Goal: Information Seeking & Learning: Learn about a topic

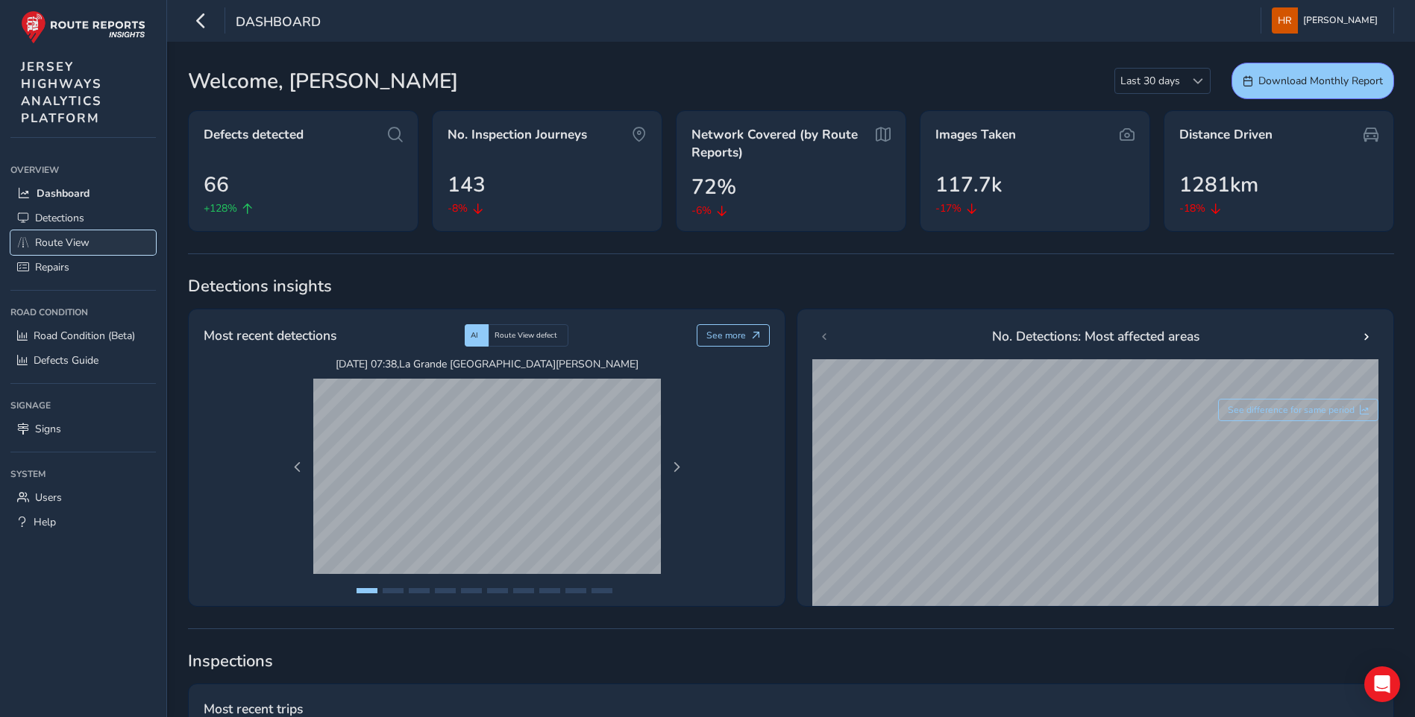
click at [67, 244] on span "Route View" at bounding box center [62, 243] width 54 height 14
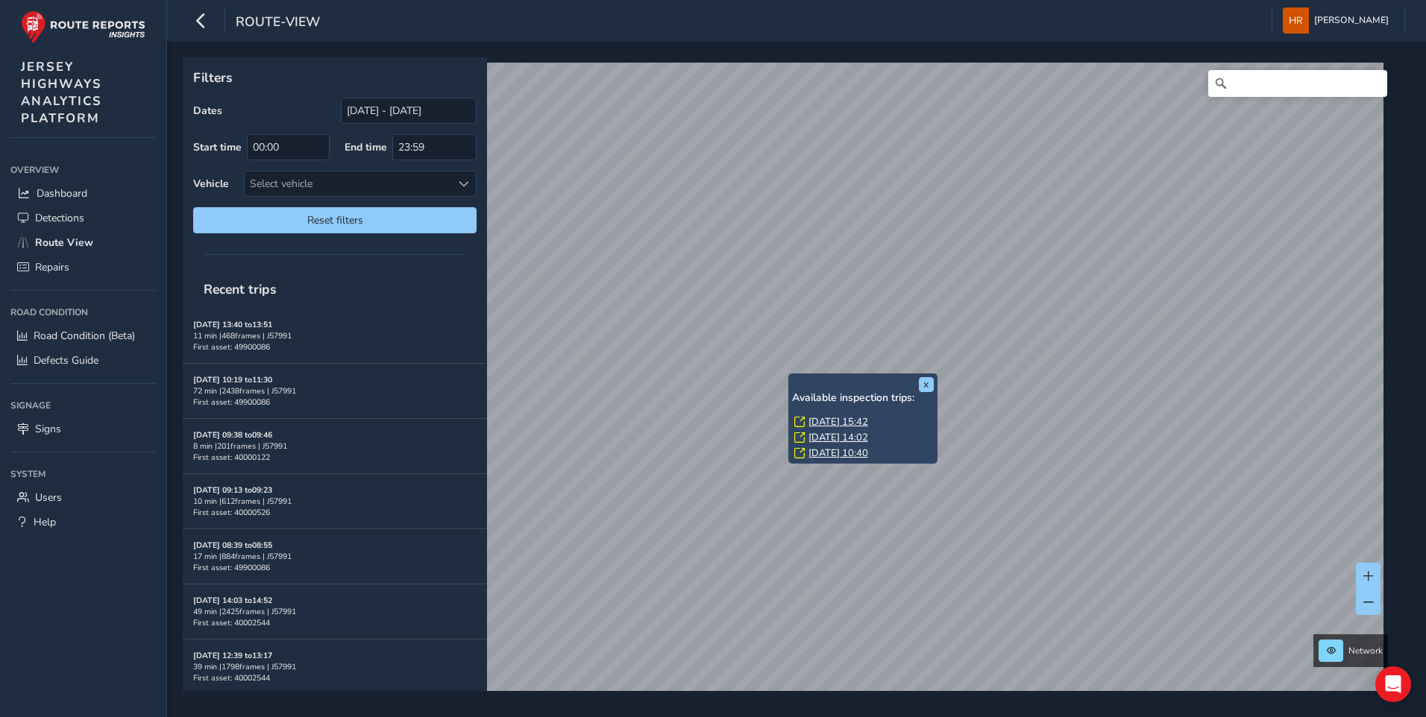
click at [833, 421] on link "[DATE] 15:42" at bounding box center [838, 421] width 60 height 13
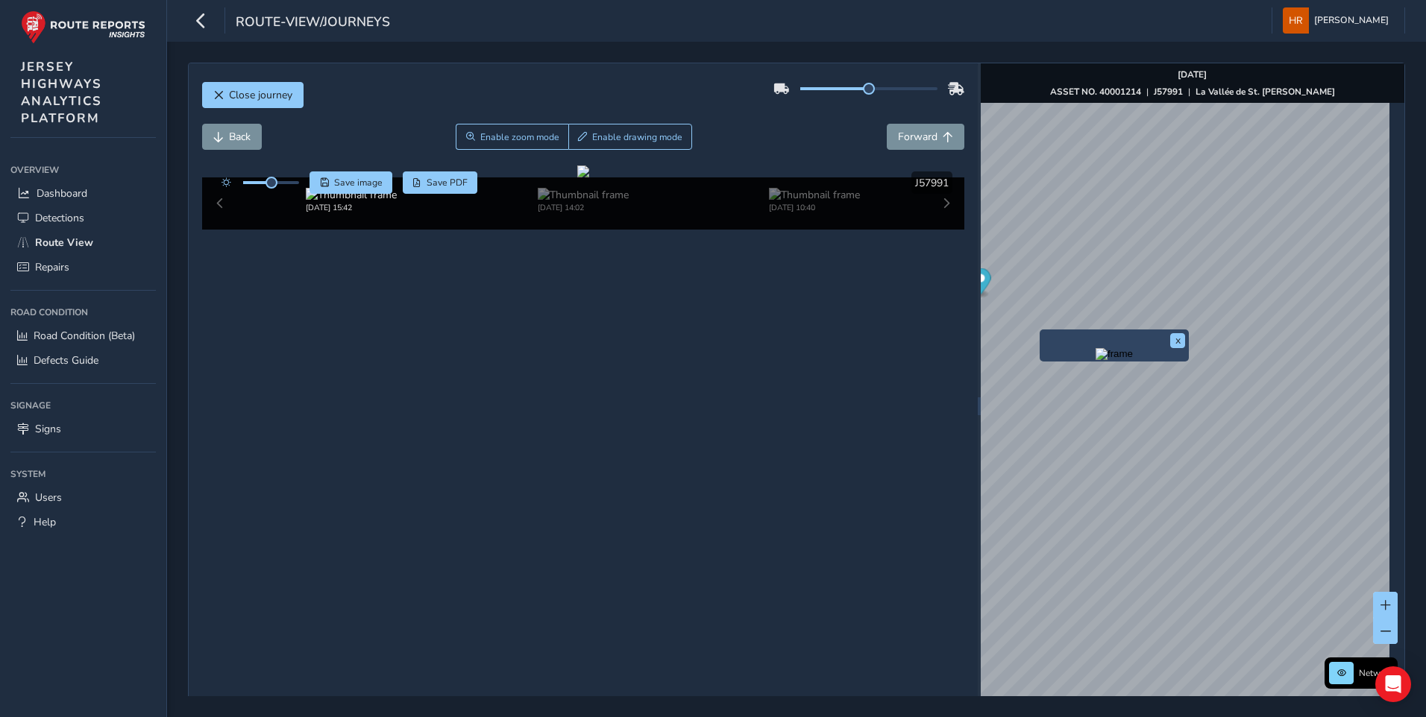
click at [1096, 360] on img "Preview frame" at bounding box center [1114, 354] width 37 height 12
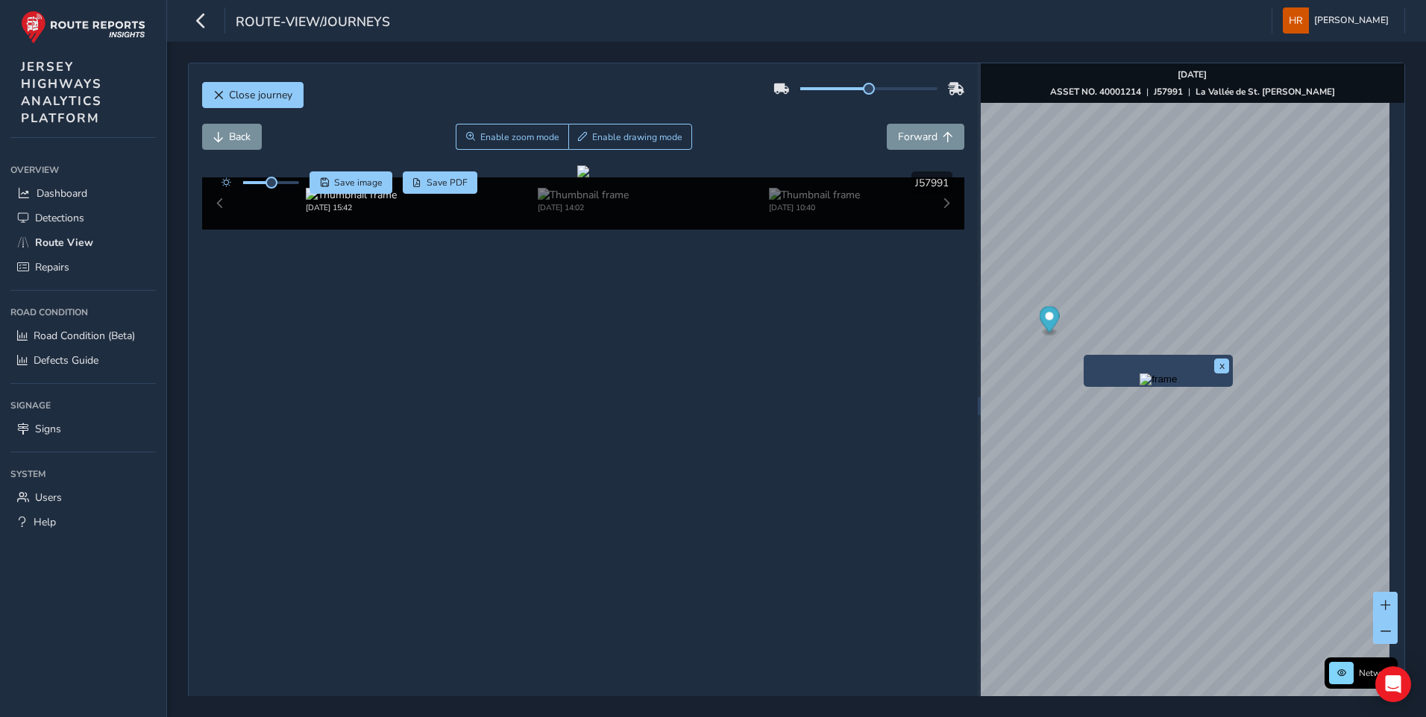
click at [1140, 386] on img "Preview frame" at bounding box center [1158, 380] width 37 height 12
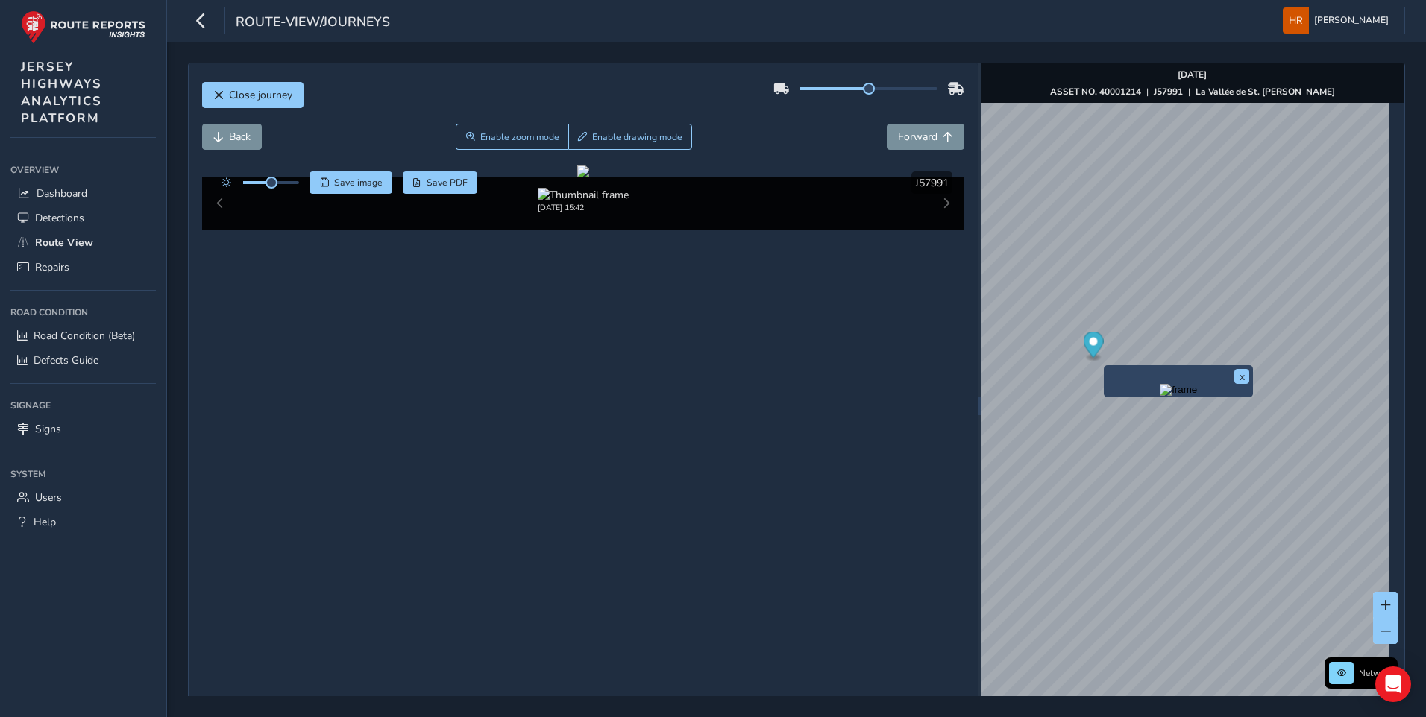
click at [1160, 392] on img "Preview frame" at bounding box center [1178, 390] width 37 height 12
click at [732, 72] on div "Close journey Back Enable zoom mode Enable drawing mode Forward Click and Drag …" at bounding box center [583, 405] width 789 height 685
